Goal: Check status: Check status

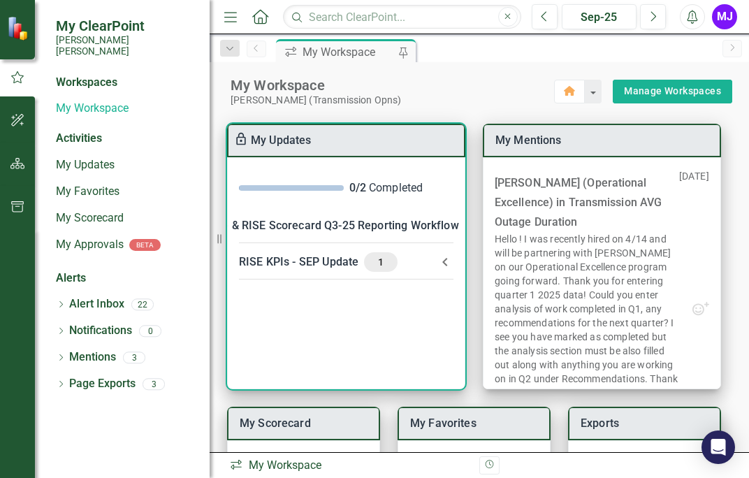
click at [317, 227] on div "Corporate & RISE Scorecard Q3-25 Reporting Workflow 1" at bounding box center [338, 226] width 321 height 20
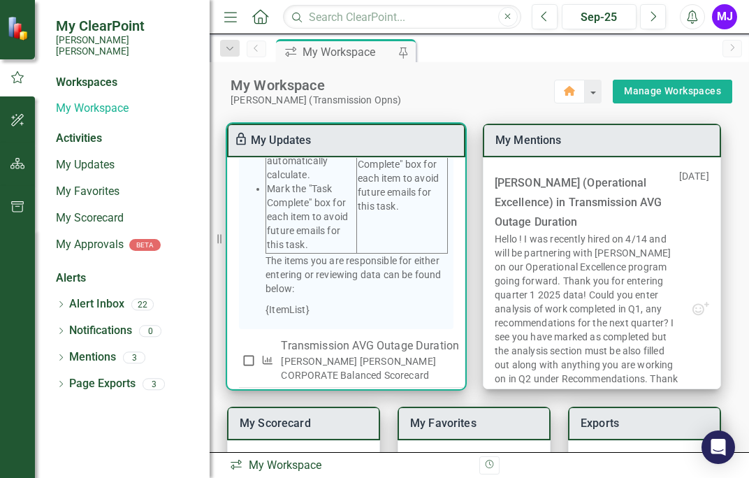
scroll to position [690, 0]
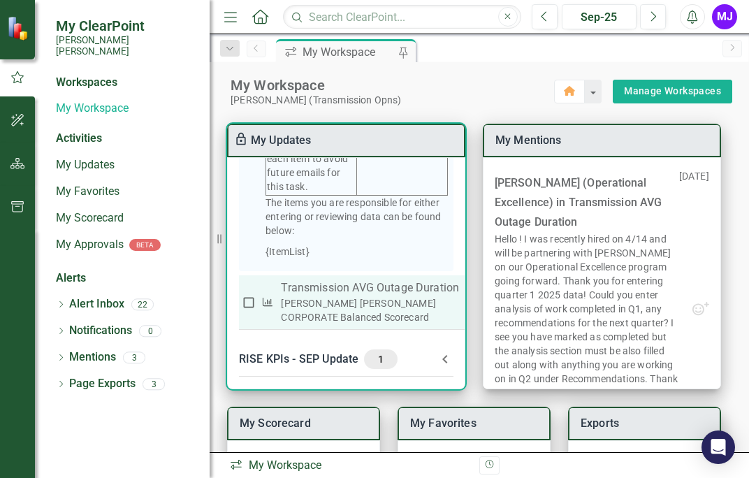
click at [249, 299] on input "checkbox" at bounding box center [249, 303] width 14 height 14
checkbox input "true"
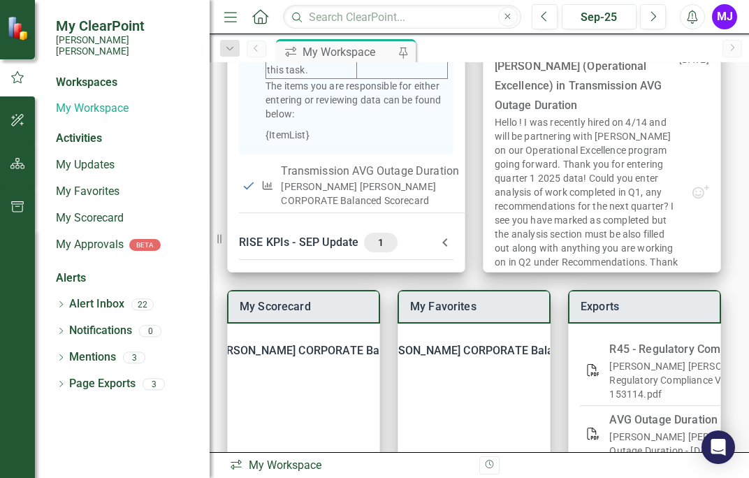
scroll to position [124, 0]
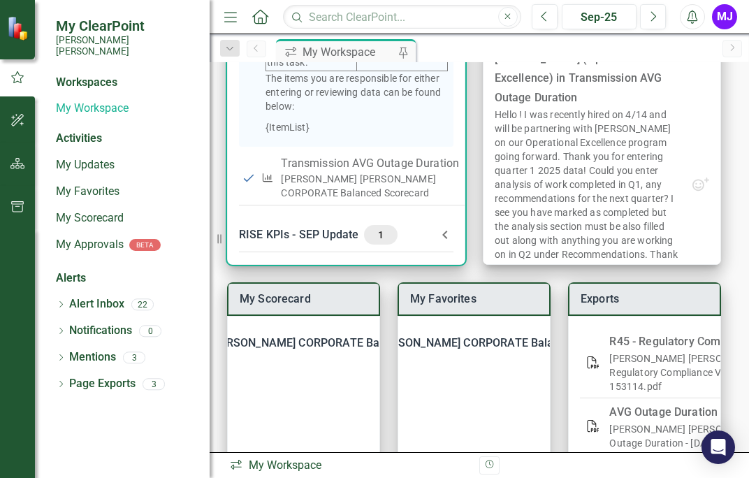
click at [326, 228] on div "RISE KPIs - SEP Update 1" at bounding box center [338, 235] width 198 height 20
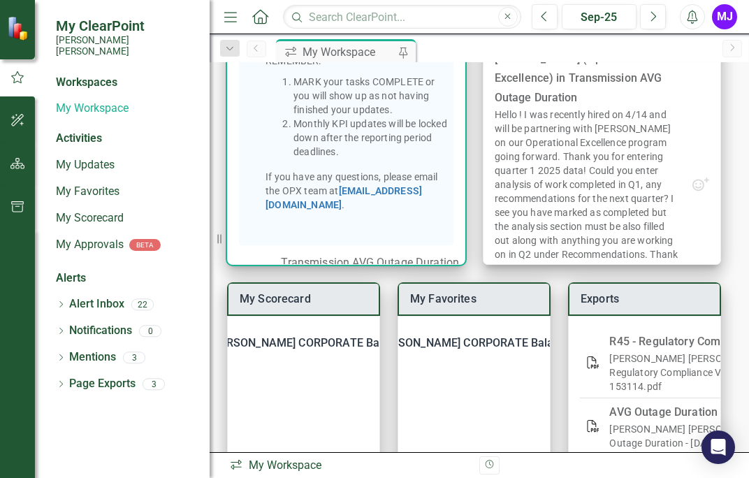
scroll to position [1286, 0]
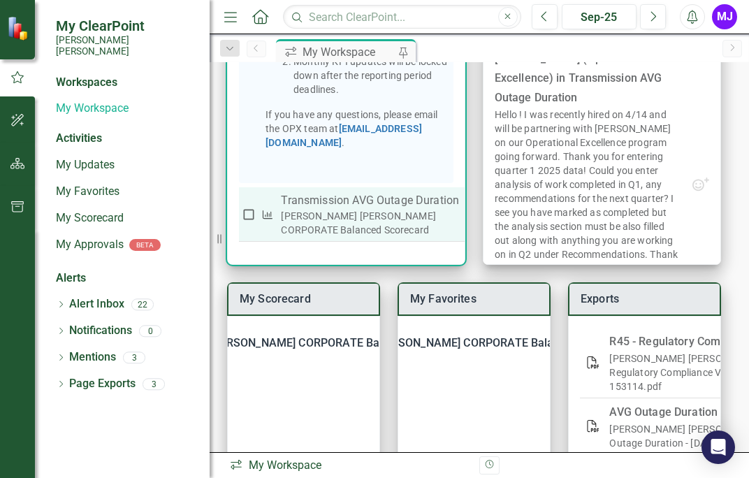
click at [248, 213] on input "checkbox" at bounding box center [249, 215] width 14 height 14
checkbox input "true"
click at [331, 209] on div "[PERSON_NAME] [PERSON_NAME] CORPORATE Balanced Scorecard" at bounding box center [370, 223] width 178 height 28
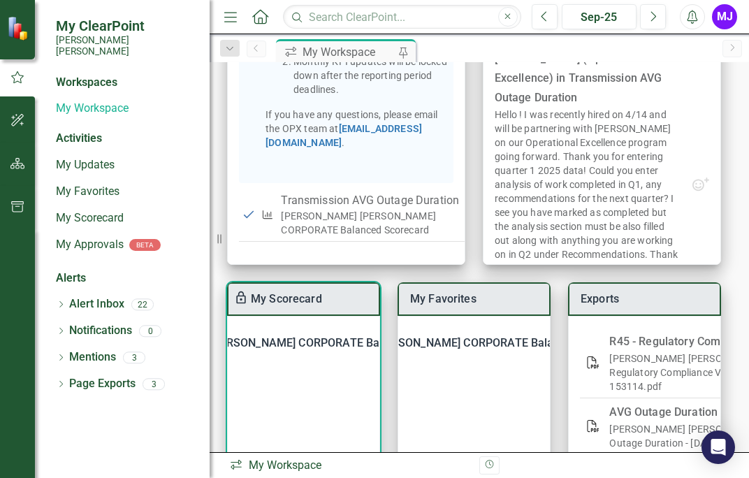
click at [306, 341] on div "[PERSON_NAME] [PERSON_NAME] CORPORATE Balanced Scorecard" at bounding box center [295, 343] width 348 height 20
click at [298, 393] on link "Transmission AVG Outage Duration" at bounding box center [351, 395] width 180 height 13
